Goal: Task Accomplishment & Management: Manage account settings

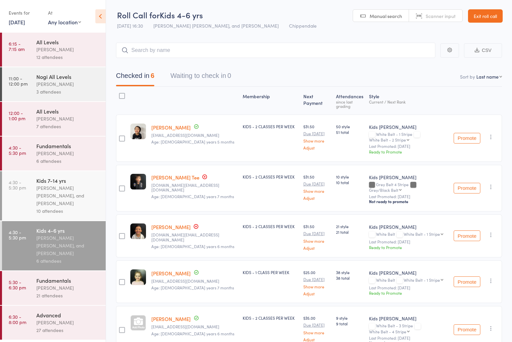
click at [371, 19] on link "Exit roll call" at bounding box center [485, 15] width 35 height 13
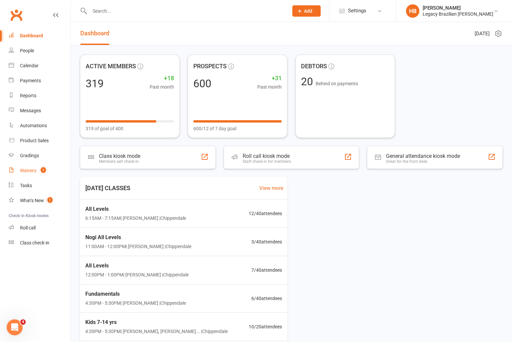
click at [28, 171] on div "Waivers" at bounding box center [28, 170] width 16 height 5
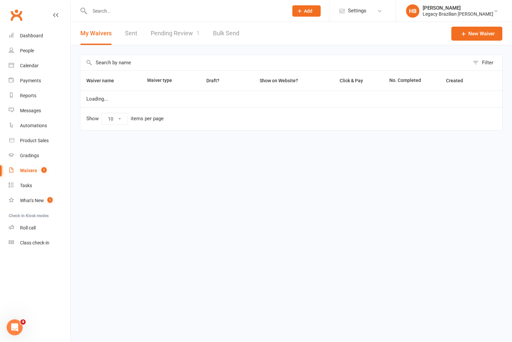
click at [174, 37] on link "Pending Review 1" at bounding box center [175, 33] width 49 height 23
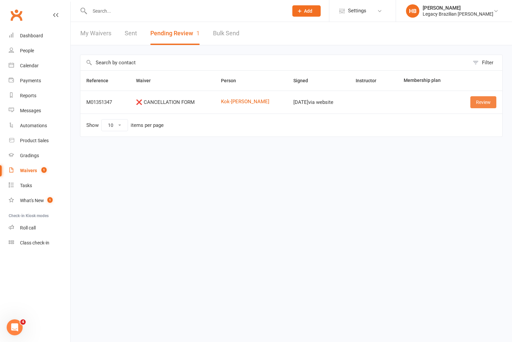
click at [479, 102] on link "Review" at bounding box center [483, 102] width 26 height 12
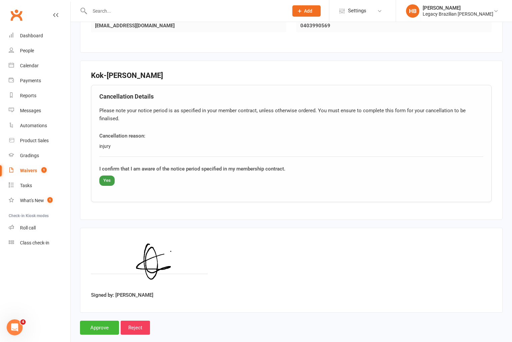
scroll to position [171, 0]
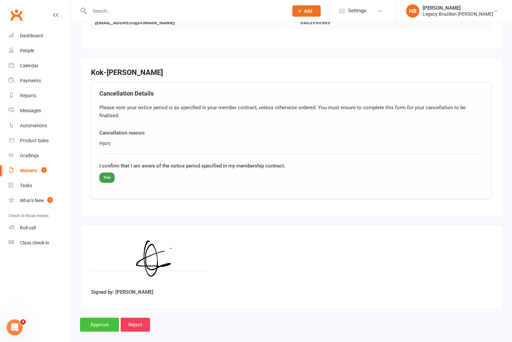
click at [90, 318] on input "Approve" at bounding box center [99, 325] width 39 height 14
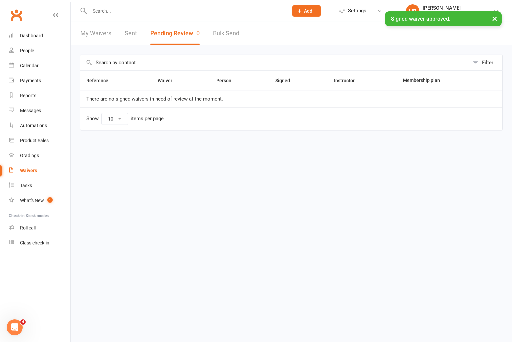
click at [130, 9] on input "text" at bounding box center [186, 10] width 196 height 9
type input "kok"
click at [140, 11] on div "× Signed waiver approved." at bounding box center [251, 11] width 503 height 0
click at [140, 29] on div "My Waivers Sent Pending Review 0 Bulk Send" at bounding box center [160, 33] width 178 height 23
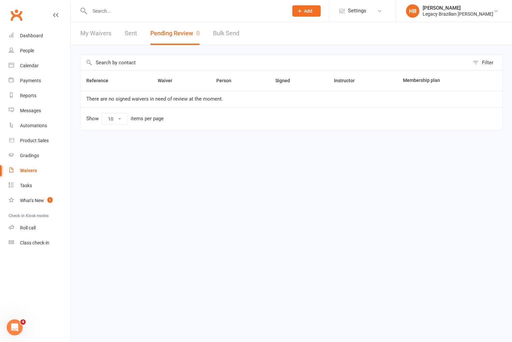
click at [161, 5] on div at bounding box center [182, 11] width 204 height 22
click at [157, 11] on input "text" at bounding box center [186, 10] width 196 height 9
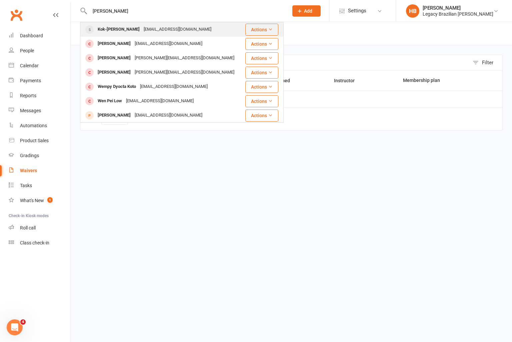
type input "[PERSON_NAME]"
click at [157, 28] on div "[EMAIL_ADDRESS][DOMAIN_NAME]" at bounding box center [178, 30] width 72 height 10
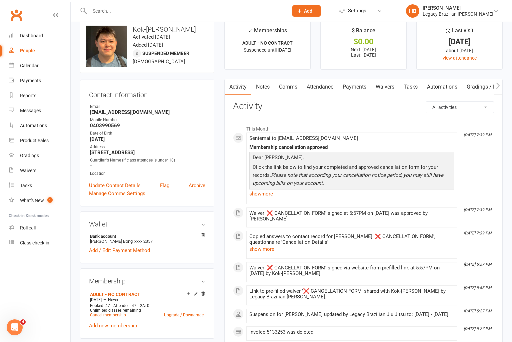
scroll to position [11, 0]
click at [361, 88] on link "Payments" at bounding box center [354, 87] width 33 height 15
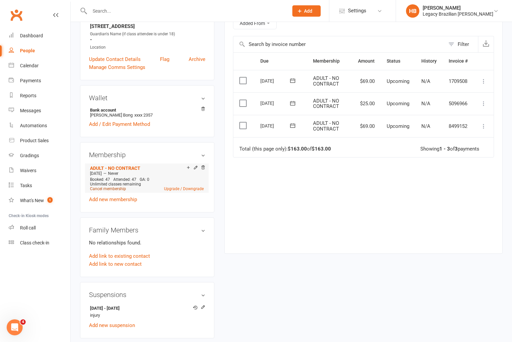
scroll to position [137, 0]
click at [112, 187] on link "Cancel membership" at bounding box center [108, 189] width 36 height 5
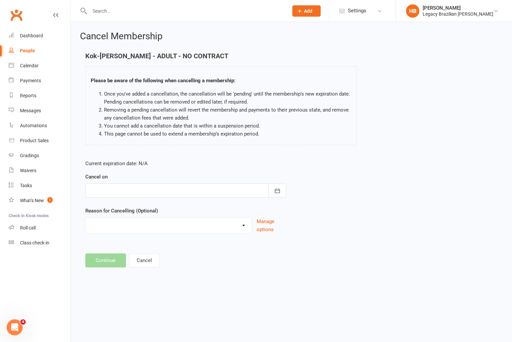
click at [133, 189] on div at bounding box center [185, 191] width 201 height 14
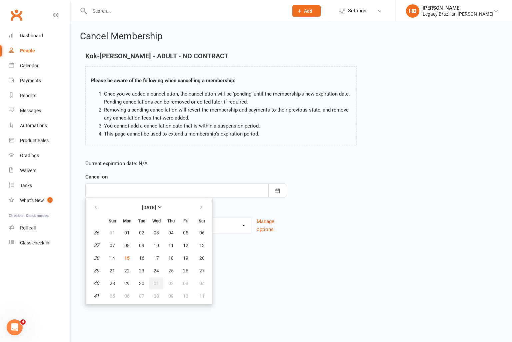
drag, startPoint x: 154, startPoint y: 282, endPoint x: 133, endPoint y: 233, distance: 54.2
click at [154, 282] on span "01" at bounding box center [156, 283] width 5 height 5
type input "[DATE]"
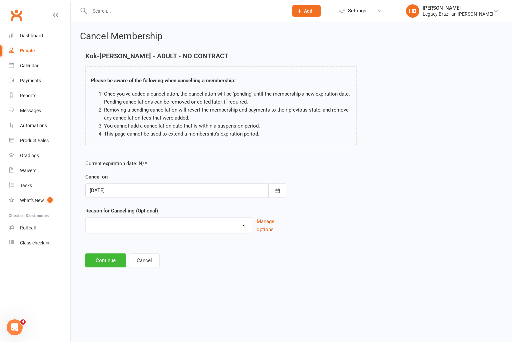
click at [128, 228] on select "Change to casual classes Financial reasons Illness Injury Lost interest Members…" at bounding box center [169, 224] width 166 height 13
select select "3"
click at [86, 218] on select "Change to casual classes Financial reasons Illness Injury Lost interest Members…" at bounding box center [169, 224] width 166 height 13
click at [116, 260] on button "Continue" at bounding box center [105, 260] width 41 height 14
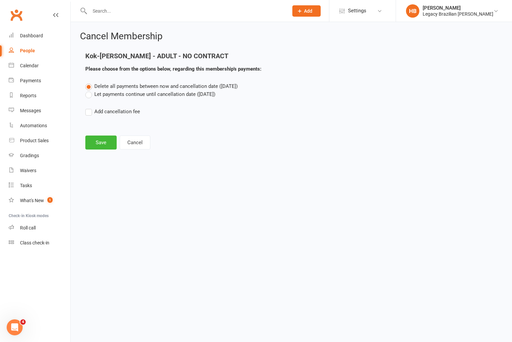
click at [88, 97] on label "Let payments continue until cancellation date ([DATE])" at bounding box center [150, 94] width 130 height 8
click at [88, 90] on input "Let payments continue until cancellation date ([DATE])" at bounding box center [87, 90] width 4 height 0
click at [99, 141] on button "Save" at bounding box center [100, 143] width 31 height 14
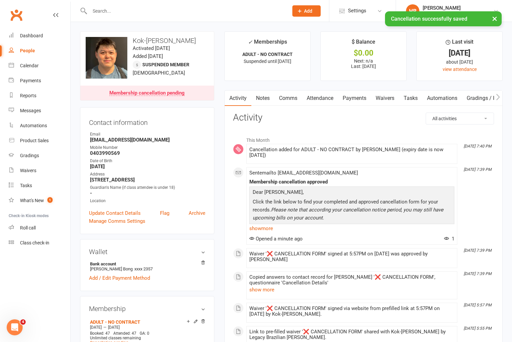
click at [356, 100] on link "Payments" at bounding box center [354, 98] width 33 height 15
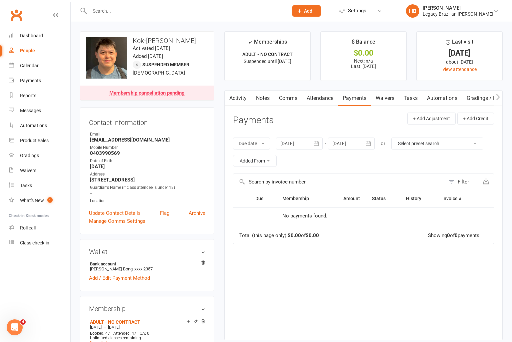
click at [139, 9] on input "text" at bounding box center [186, 10] width 196 height 9
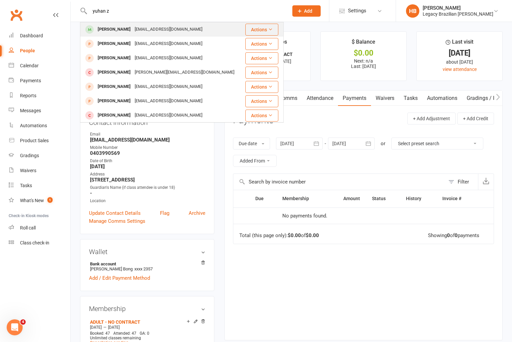
type input "yuhan z"
click at [133, 31] on div "[EMAIL_ADDRESS][DOMAIN_NAME]" at bounding box center [169, 30] width 72 height 10
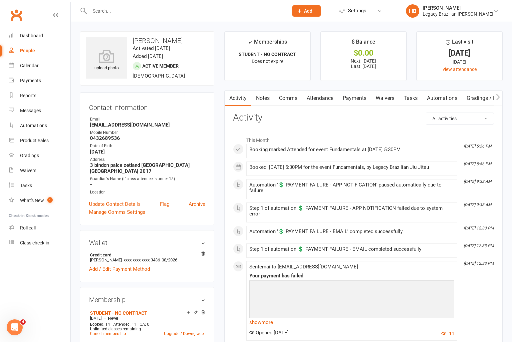
click at [348, 95] on link "Payments" at bounding box center [354, 98] width 33 height 15
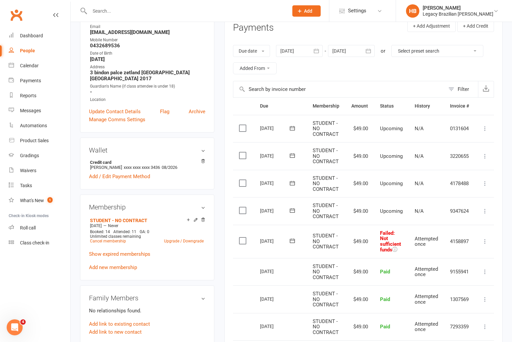
scroll to position [93, 0]
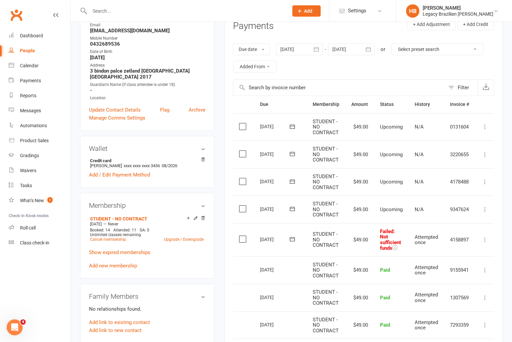
click at [292, 241] on icon at bounding box center [292, 239] width 7 height 7
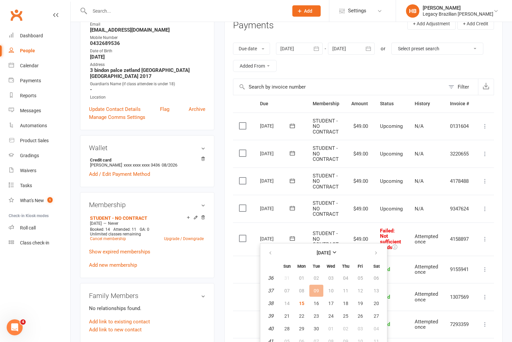
scroll to position [94, 0]
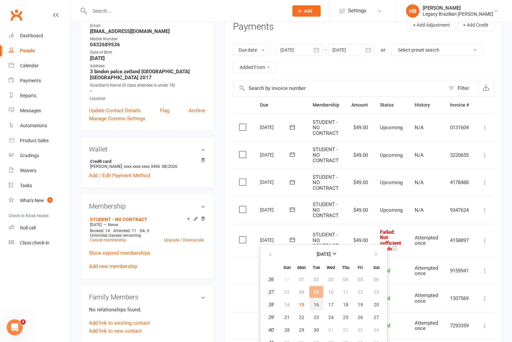
click at [314, 307] on button "16" at bounding box center [316, 305] width 14 height 12
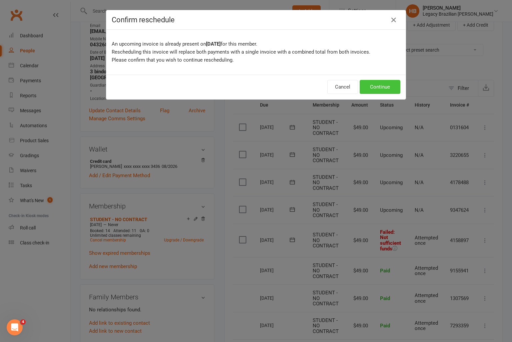
click at [381, 82] on button "Continue" at bounding box center [379, 87] width 41 height 14
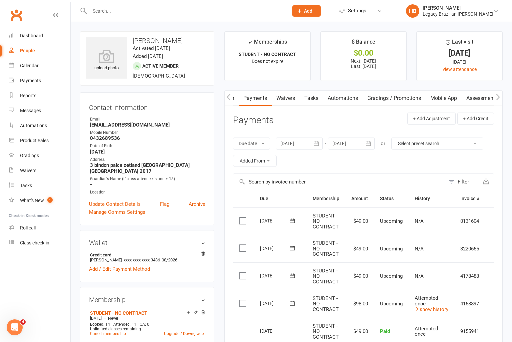
scroll to position [0, 145]
click at [397, 99] on link "Mobile App" at bounding box center [400, 98] width 36 height 15
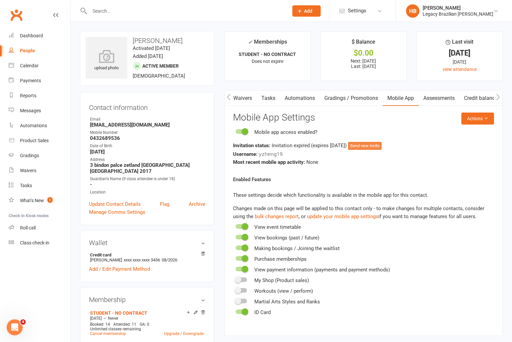
click at [381, 146] on button "Send new invite" at bounding box center [365, 146] width 34 height 8
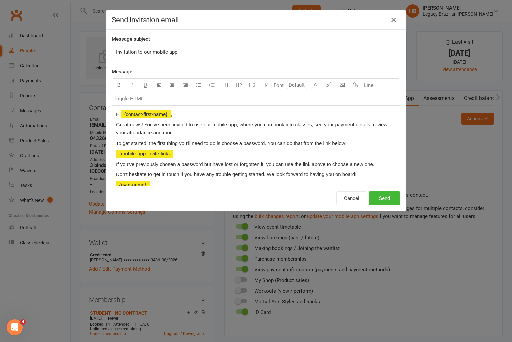
scroll to position [14, 0]
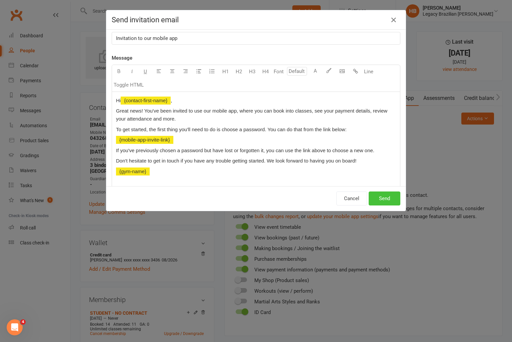
click at [385, 202] on button "Send" at bounding box center [384, 199] width 32 height 14
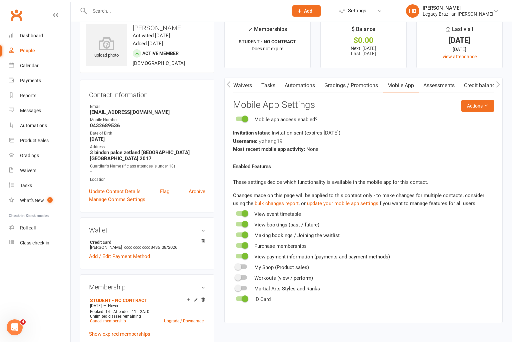
scroll to position [0, 0]
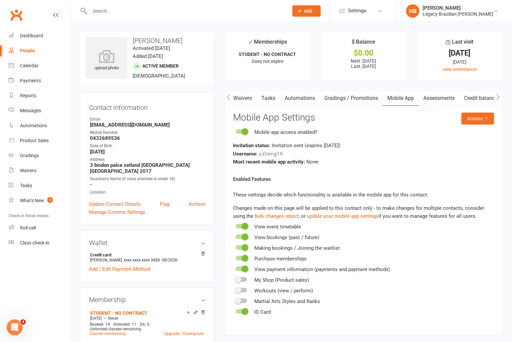
click at [112, 12] on input "text" at bounding box center [186, 10] width 196 height 9
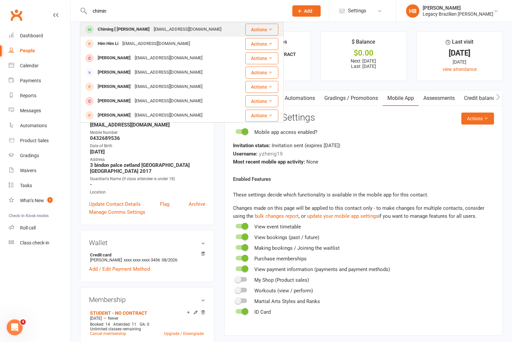
type input "chimin"
click at [138, 28] on div "Chiming [ [PERSON_NAME]" at bounding box center [124, 30] width 56 height 10
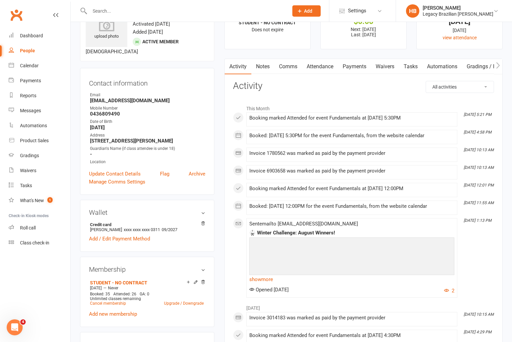
scroll to position [33, 0]
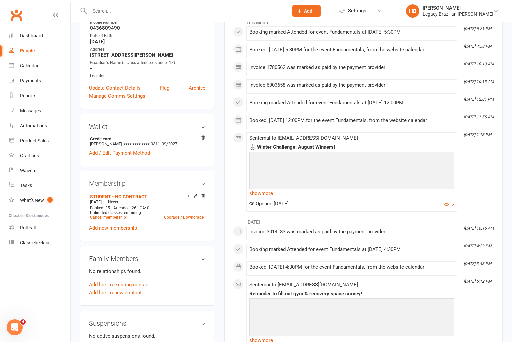
scroll to position [122, 0]
